Goal: Transaction & Acquisition: Obtain resource

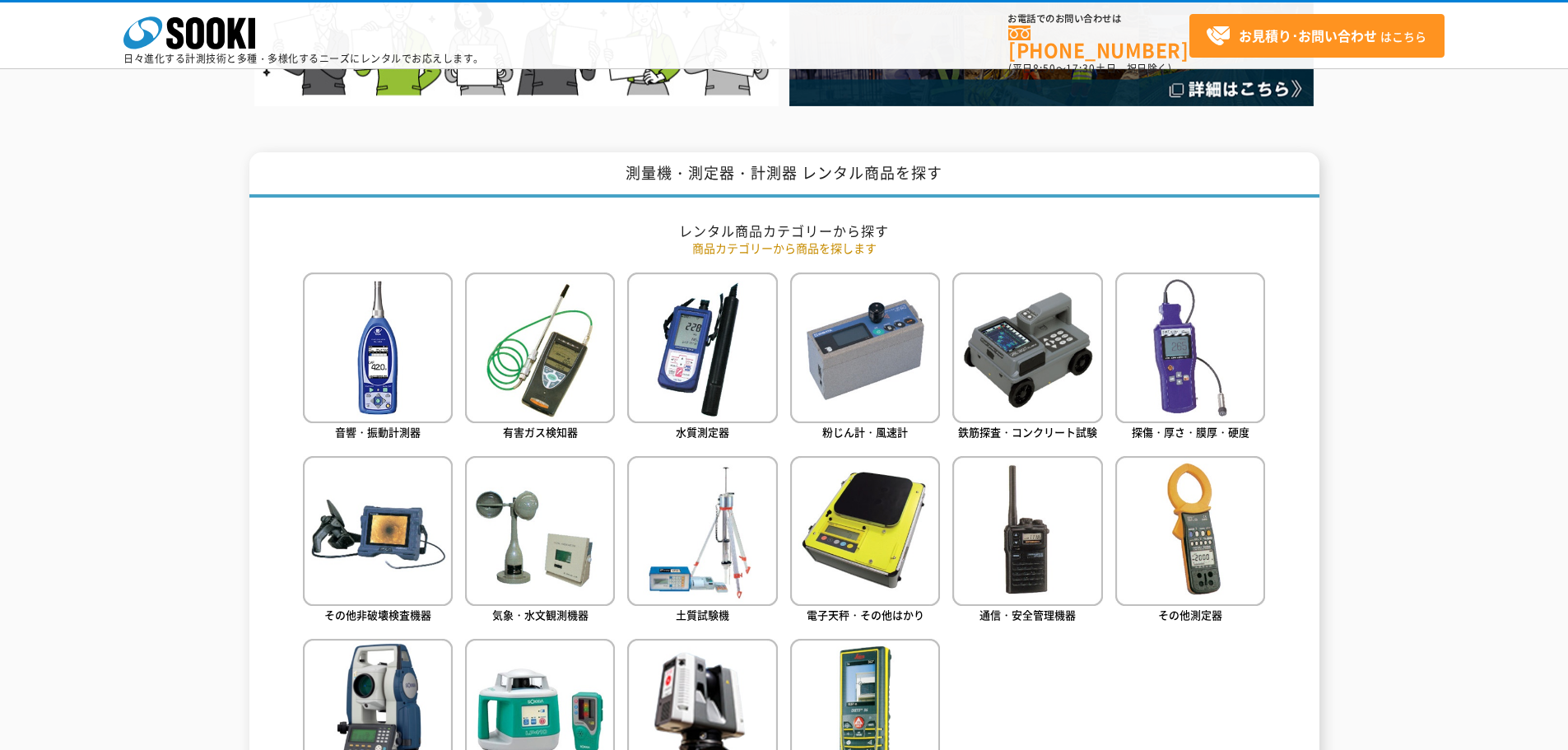
scroll to position [576, 0]
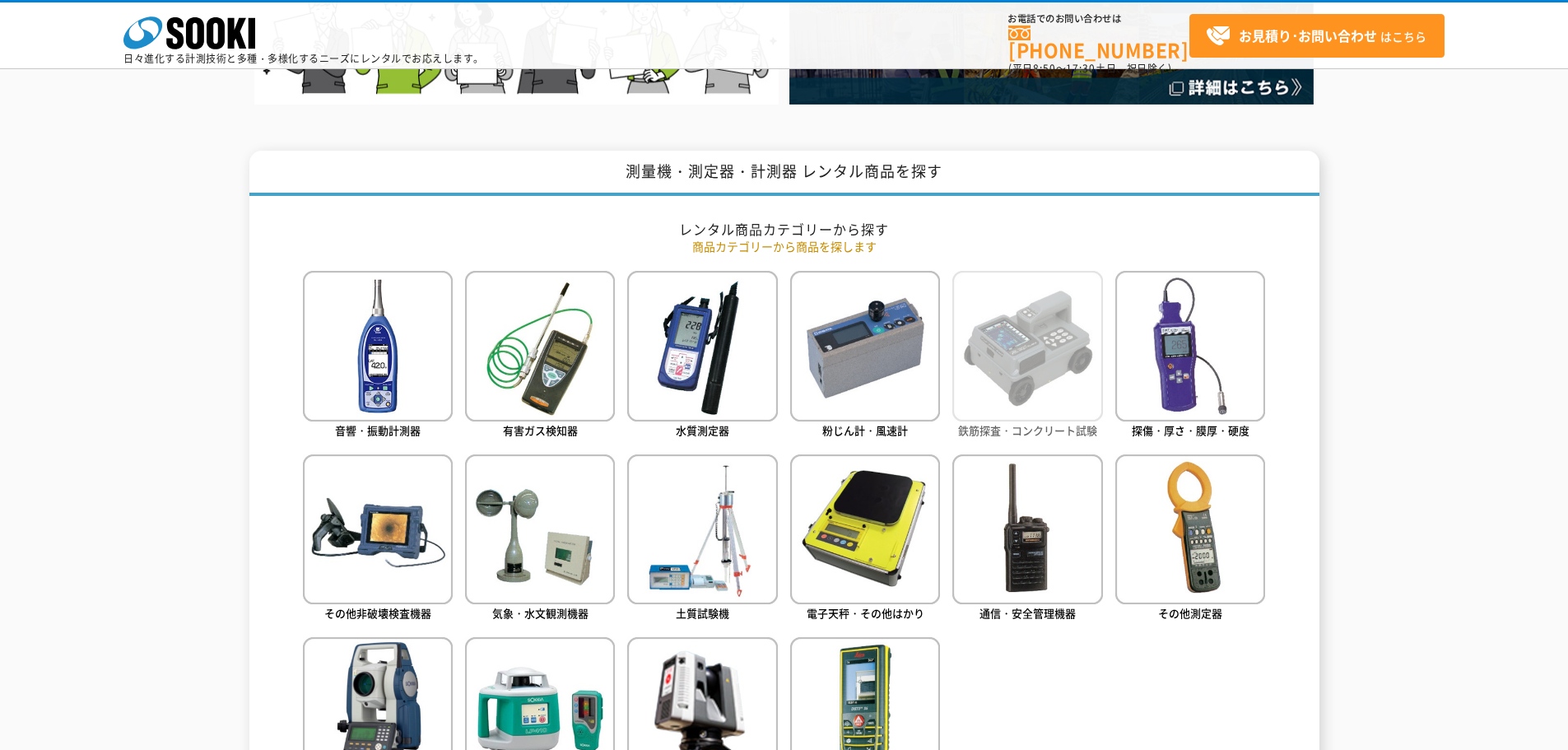
click at [1061, 361] on img at bounding box center [1027, 345] width 150 height 150
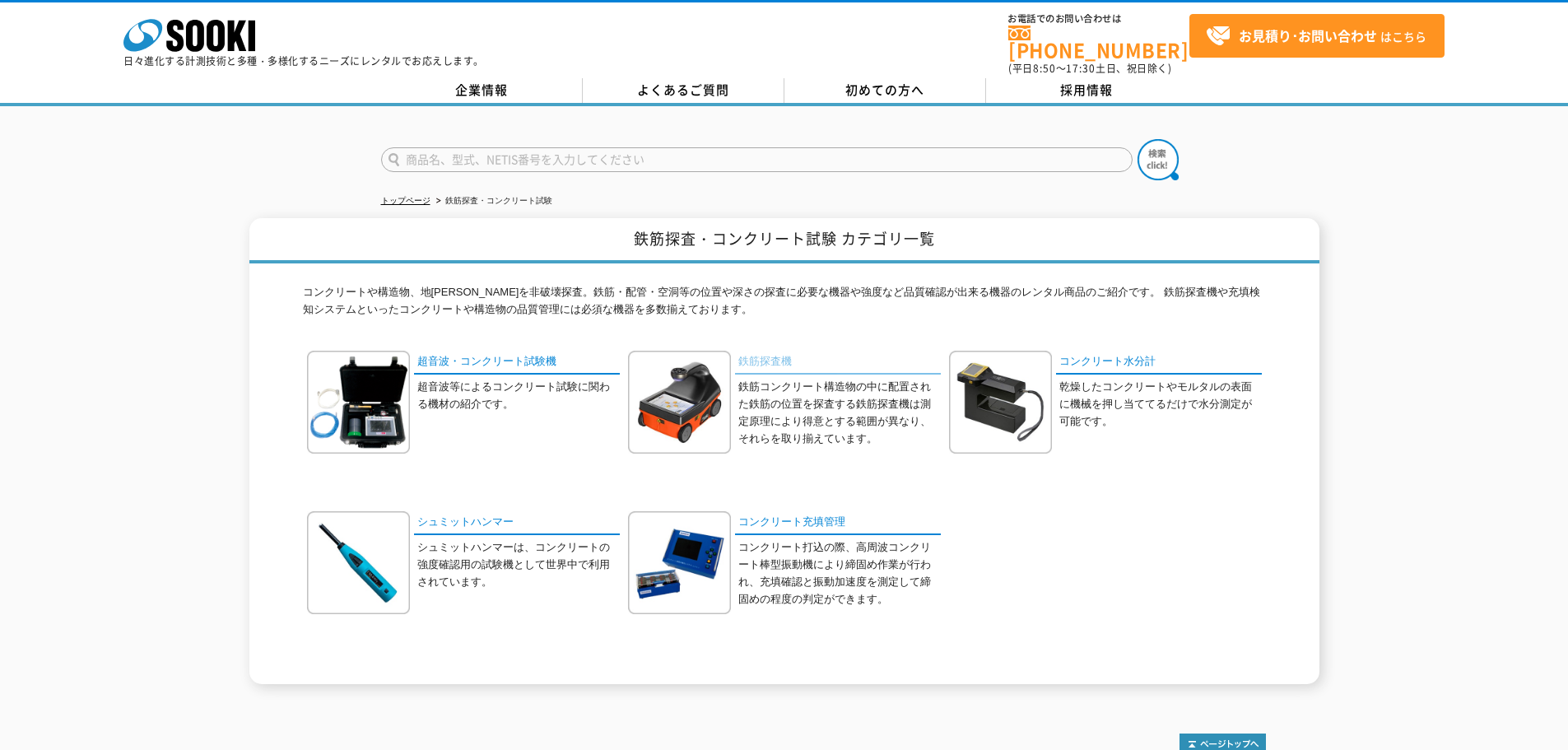
click at [762, 353] on link "鉄筋探査機" at bounding box center [838, 363] width 206 height 24
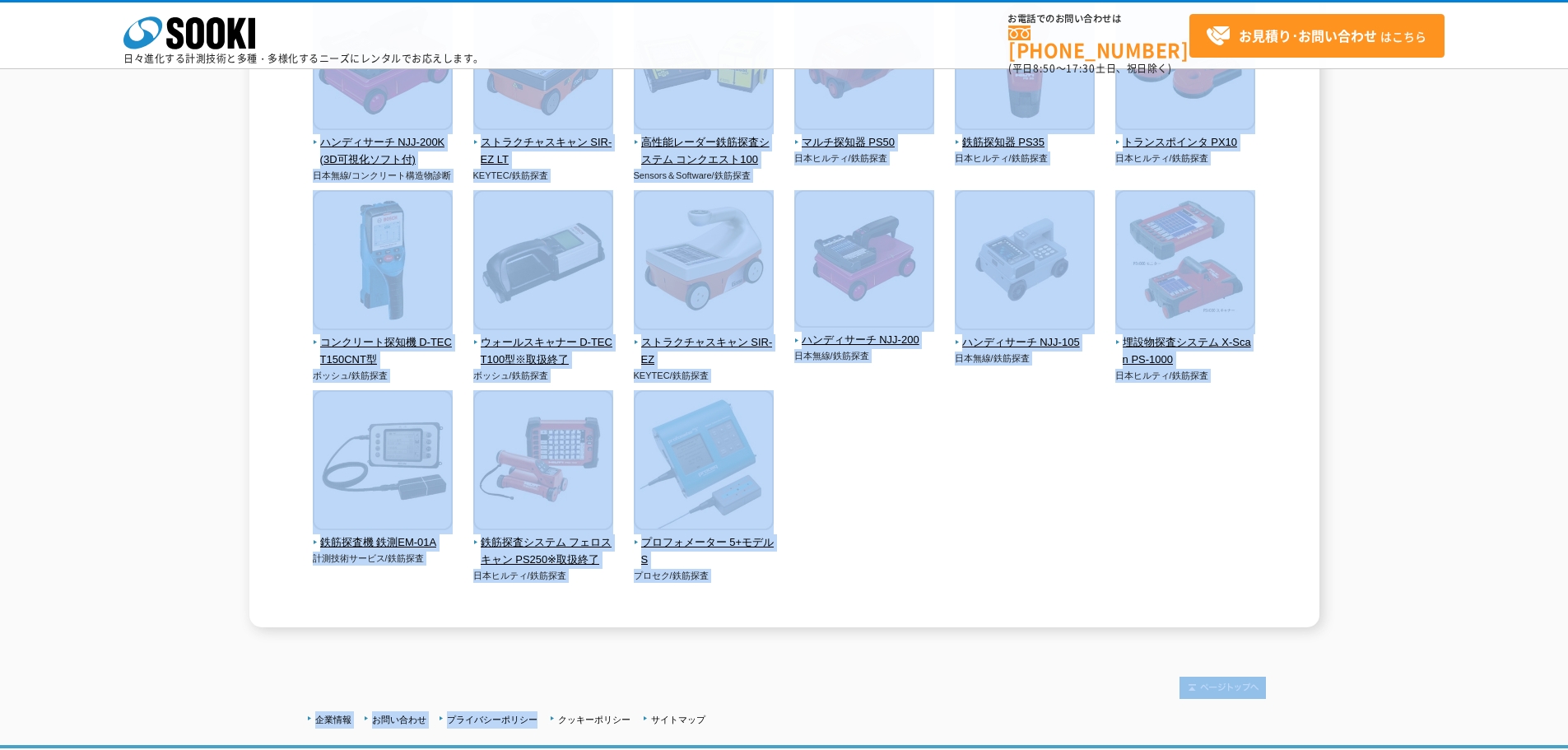
scroll to position [743, 0]
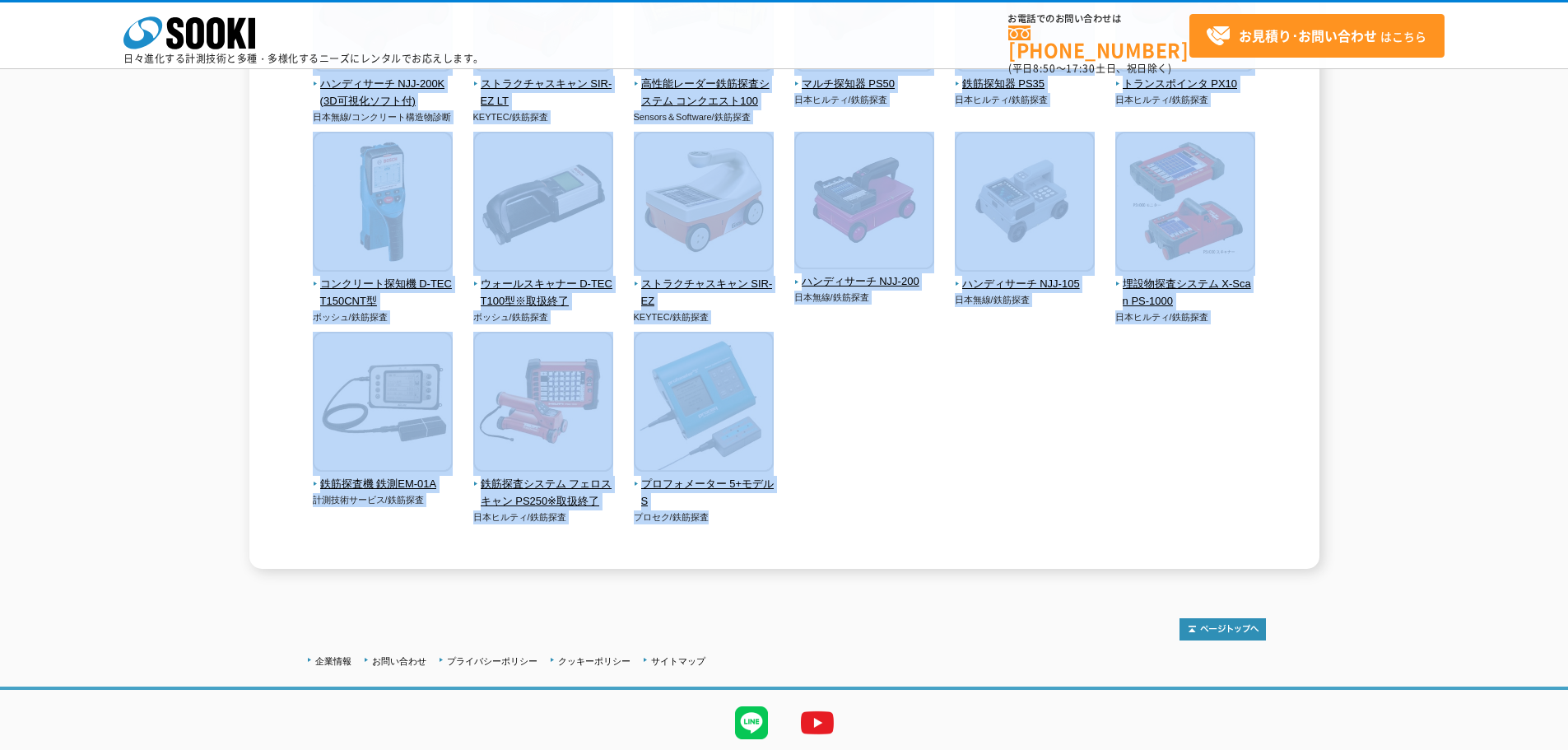
drag, startPoint x: 261, startPoint y: 224, endPoint x: 813, endPoint y: 542, distance: 637.0
click at [1159, 428] on div "電磁波レーダコンクリート内部探査機 FlexNX KEYTEC/鉄筋探査 KEYTEC/鉄筋探査" at bounding box center [784, 34] width 964 height 1041
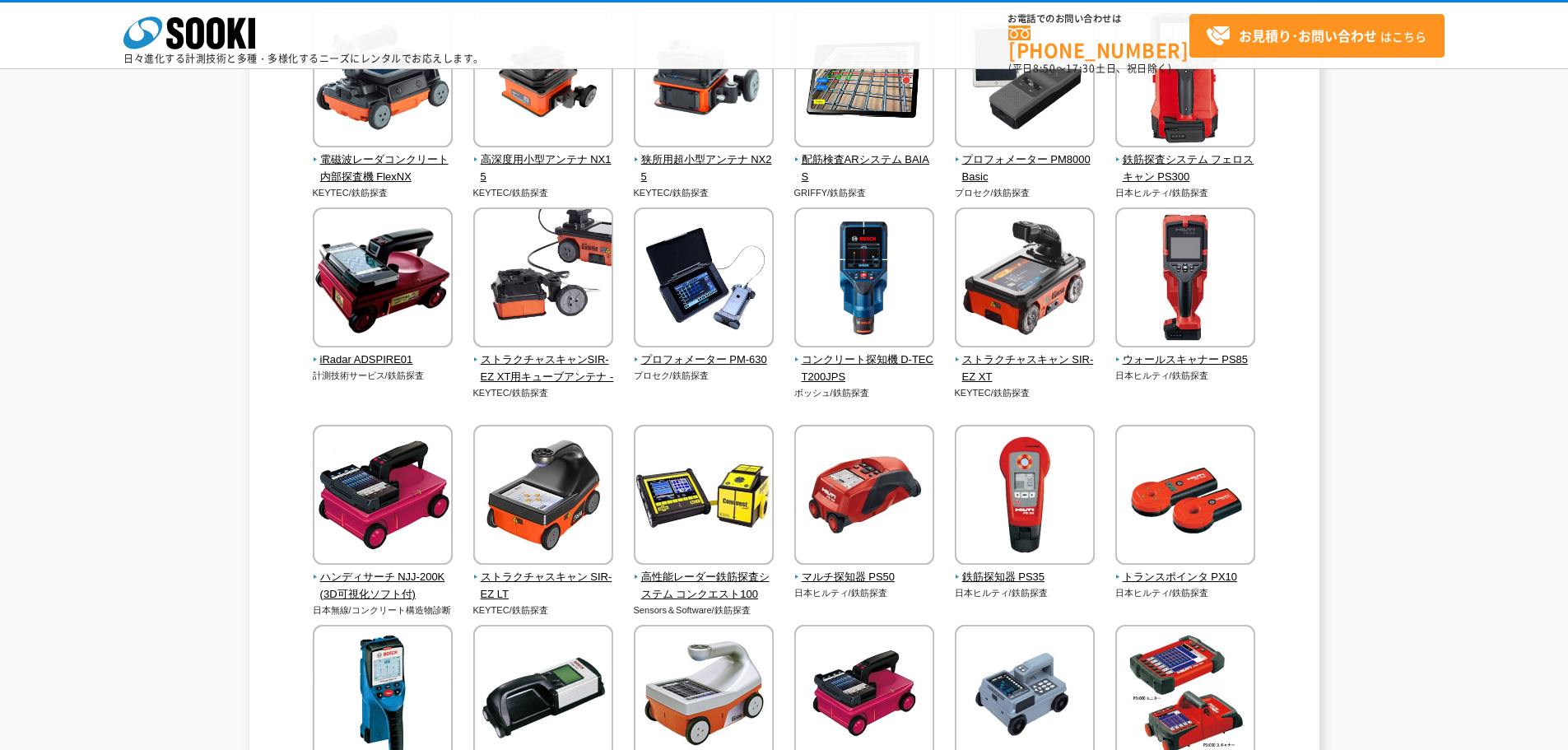
scroll to position [249, 0]
